Goal: Find specific page/section: Find specific page/section

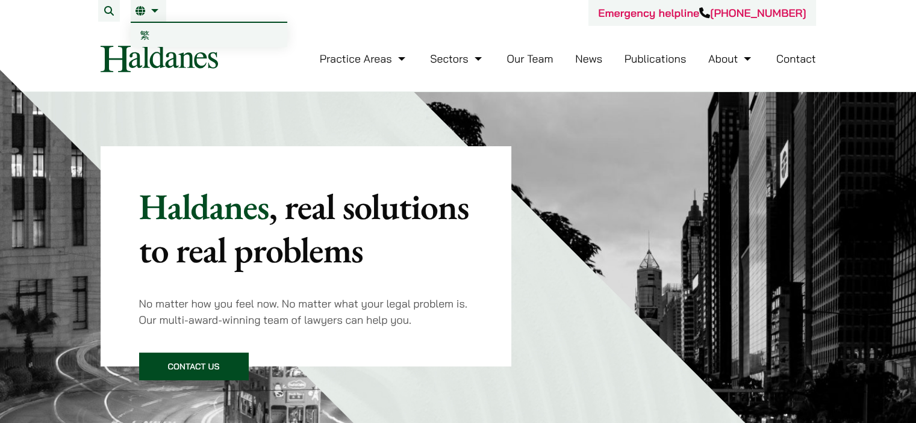
click at [147, 31] on span "繁" at bounding box center [145, 35] width 10 height 12
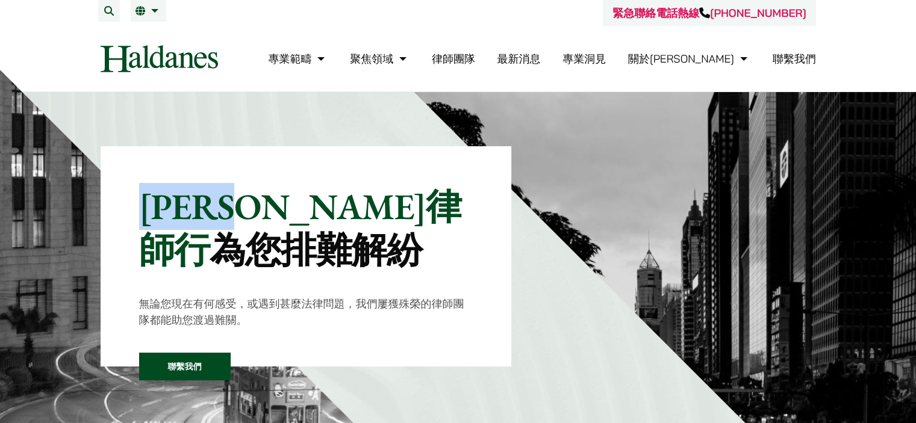
drag, startPoint x: 143, startPoint y: 209, endPoint x: 303, endPoint y: 202, distance: 160.3
click at [303, 202] on p "何敦律師行 為您排難解紛" at bounding box center [306, 228] width 334 height 87
copy p "[PERSON_NAME]律師行"
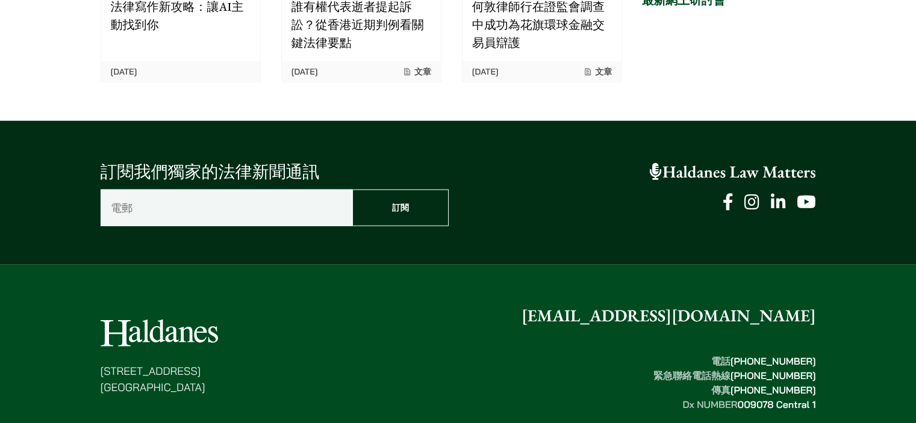
scroll to position [3096, 0]
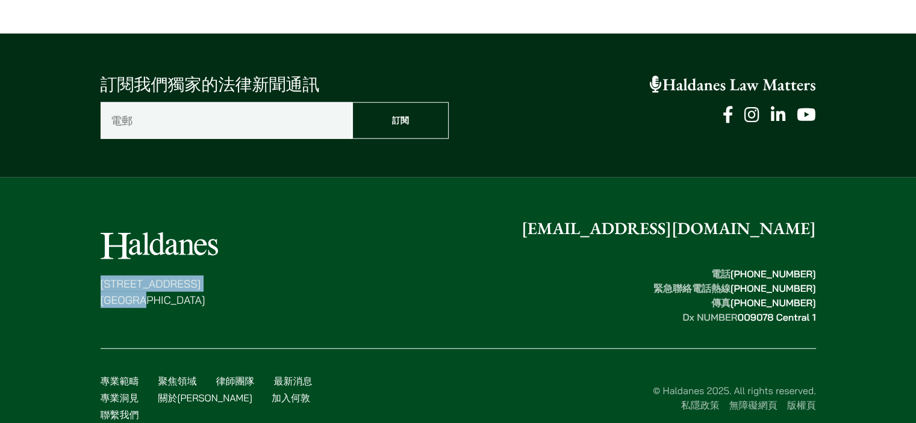
drag, startPoint x: 102, startPoint y: 264, endPoint x: 188, endPoint y: 276, distance: 87.5
click at [188, 276] on p "香港中環都爹利街十一號 律敦治大廈七樓" at bounding box center [159, 292] width 117 height 33
copy p "香港中環都爹利街十一號 律敦治大廈七樓"
